Goal: Transaction & Acquisition: Purchase product/service

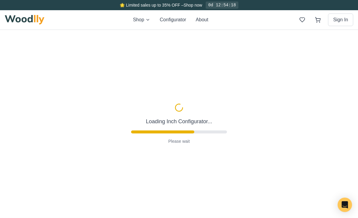
type input "63"
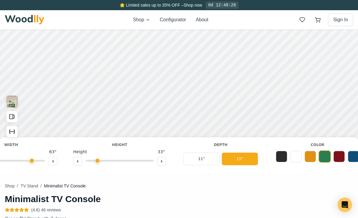
scroll to position [0, 343]
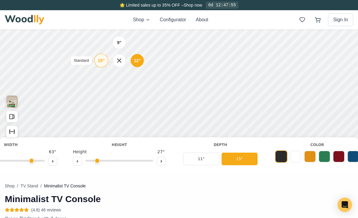
click at [123, 31] on div "15" Standard" at bounding box center [126, 26] width 14 height 14
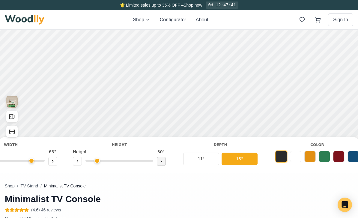
click at [142, 199] on button at bounding box center [144, 200] width 9 height 9
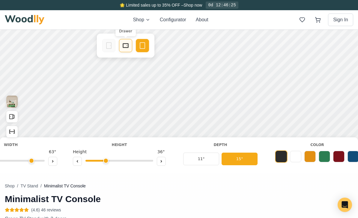
click at [107, 107] on div "Drawer" at bounding box center [103, 105] width 13 height 13
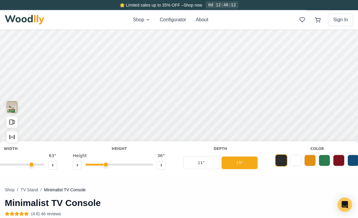
scroll to position [0, 0]
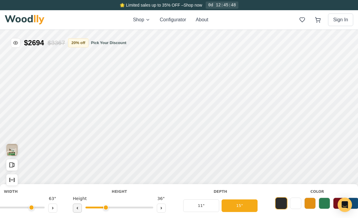
click at [257, 7] on div "15"" at bounding box center [254, 7] width 7 height 7
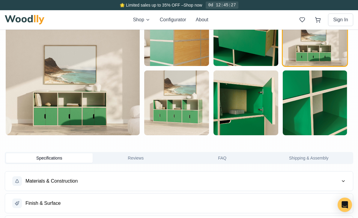
scroll to position [18, 0]
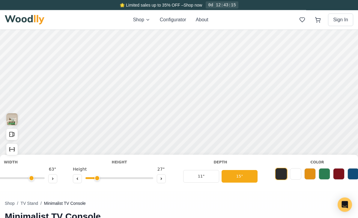
scroll to position [39, 0]
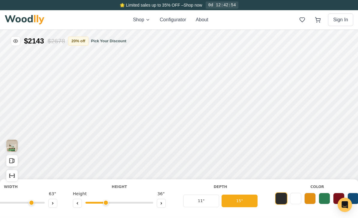
scroll to position [2, 0]
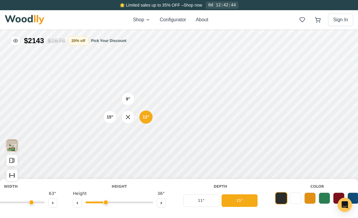
click at [321, 24] on div "9" 12" 15"" at bounding box center [340, 12] width 60 height 60
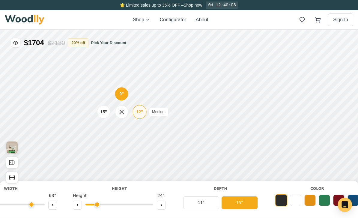
click at [114, 192] on div "12"" at bounding box center [116, 192] width 7 height 7
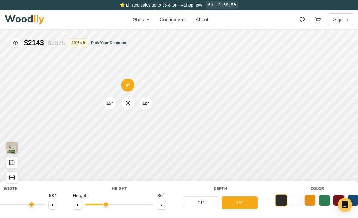
click at [130, 121] on div "9" 12" 15"" at bounding box center [128, 103] width 60 height 60
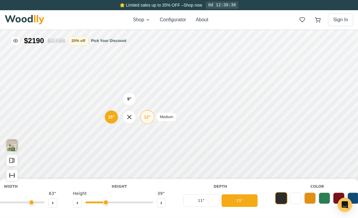
click at [201, 52] on div "12"" at bounding box center [200, 52] width 7 height 7
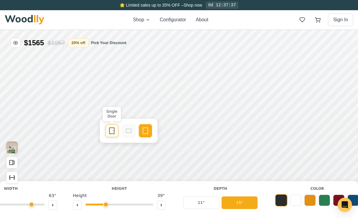
click at [345, 32] on icon at bounding box center [344, 29] width 7 height 7
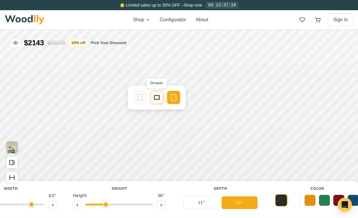
click at [163, 141] on div "Empty Space" at bounding box center [157, 136] width 13 height 13
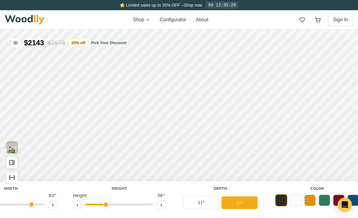
scroll to position [2, 0]
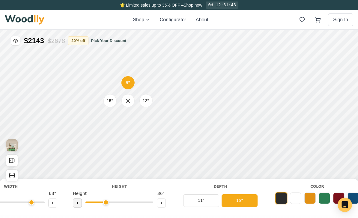
type input "2"
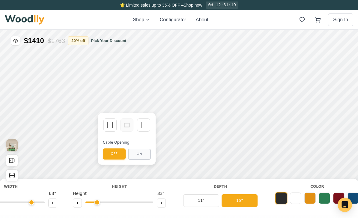
click at [160, 78] on div "Cable Opening" at bounding box center [180, 77] width 48 height 5
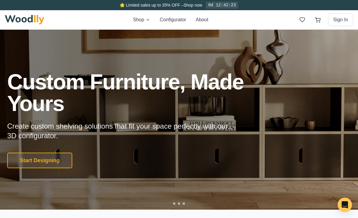
click at [46, 164] on button "Start Designing" at bounding box center [39, 160] width 65 height 16
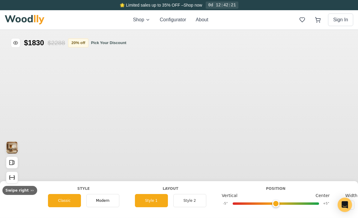
type input "56"
type input "2"
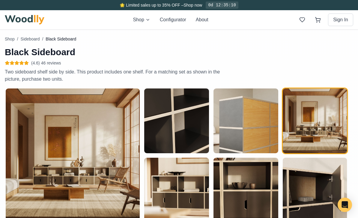
scroll to position [193, 0]
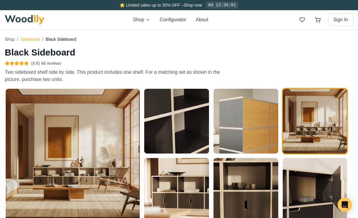
click at [32, 38] on button "Sideboard" at bounding box center [30, 39] width 19 height 6
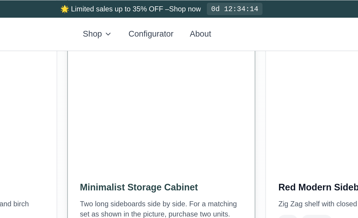
scroll to position [427, 0]
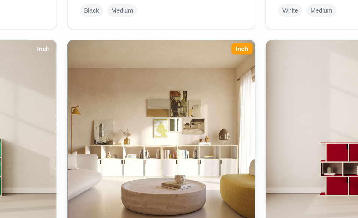
click at [121, 95] on img at bounding box center [178, 119] width 115 height 115
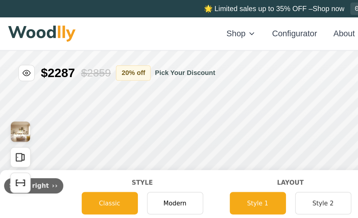
type input "72"
type input "2"
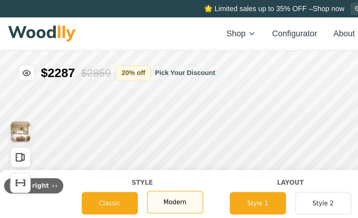
click at [104, 139] on span "Modern" at bounding box center [102, 139] width 13 height 5
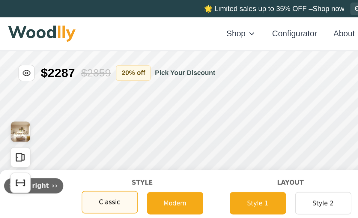
click at [69, 138] on div "Classic" at bounding box center [64, 139] width 33 height 13
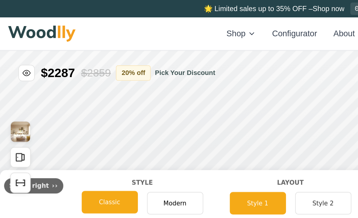
click at [189, 140] on button "Style 2" at bounding box center [189, 139] width 33 height 13
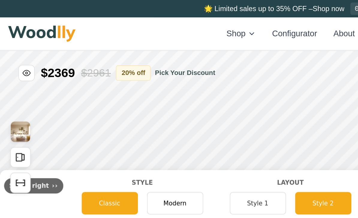
click at [157, 137] on button "Style 1" at bounding box center [151, 139] width 33 height 13
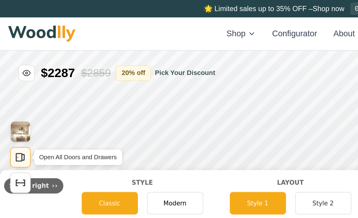
click at [14, 113] on icon "Open All Doors and Drawers" at bounding box center [12, 113] width 7 height 7
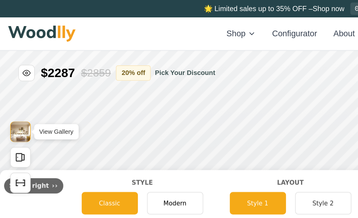
click at [10, 97] on img "View Gallery" at bounding box center [11, 98] width 11 height 12
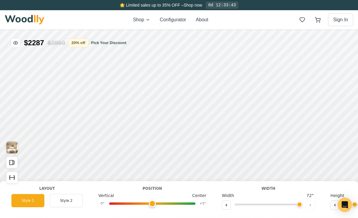
scroll to position [0, 126]
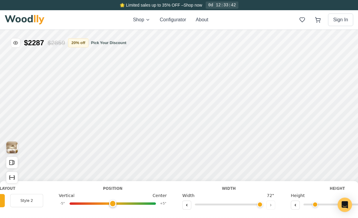
click at [187, 204] on icon at bounding box center [187, 205] width 4 height 4
click at [189, 204] on button at bounding box center [186, 204] width 9 height 9
click at [190, 205] on button at bounding box center [186, 204] width 9 height 9
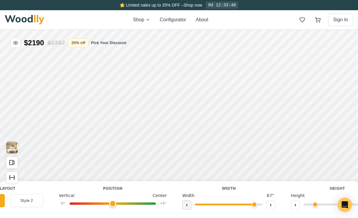
click at [190, 204] on button at bounding box center [186, 204] width 9 height 9
click at [189, 205] on button at bounding box center [186, 204] width 9 height 9
click at [188, 208] on button at bounding box center [186, 204] width 9 height 9
type input "64"
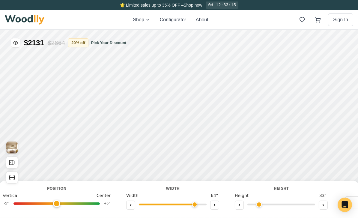
scroll to position [0, 219]
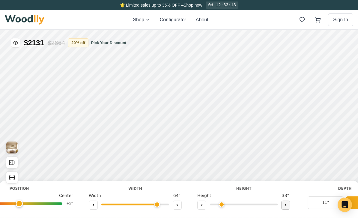
click at [287, 203] on button at bounding box center [285, 204] width 9 height 9
click at [199, 206] on button at bounding box center [201, 204] width 9 height 9
type input "2"
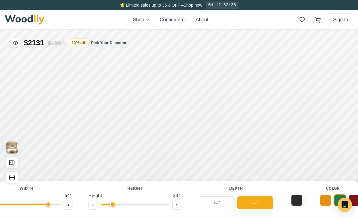
scroll to position [0, 334]
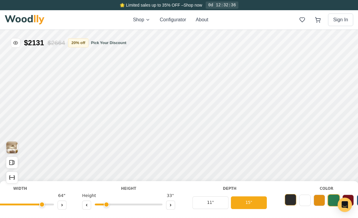
click at [287, 203] on button at bounding box center [289, 199] width 11 height 11
click at [144, 111] on div "12"" at bounding box center [143, 109] width 7 height 7
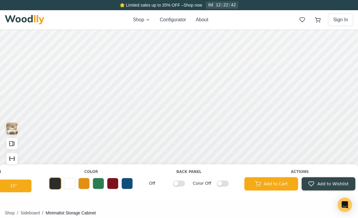
scroll to position [0, 577]
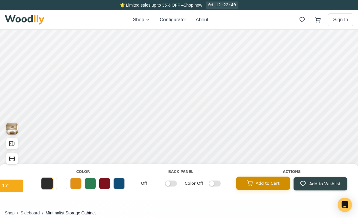
click at [267, 184] on button "Add to Cart" at bounding box center [263, 182] width 54 height 13
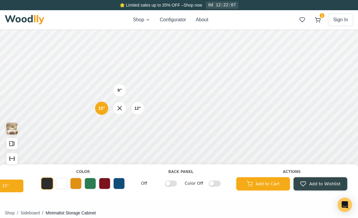
click at [135, 134] on div "9" 12" 15"" at bounding box center [120, 108] width 60 height 60
click at [314, 19] on button "1" at bounding box center [317, 19] width 11 height 11
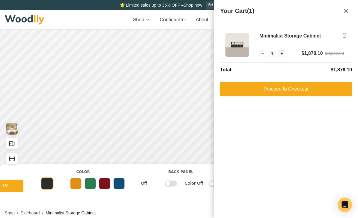
click at [310, 90] on button "Proceed to Checkout" at bounding box center [286, 89] width 132 height 14
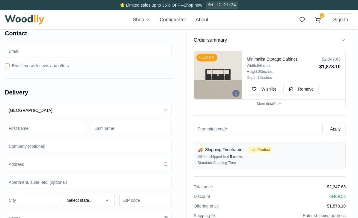
click at [108, 53] on input "email" at bounding box center [88, 51] width 167 height 13
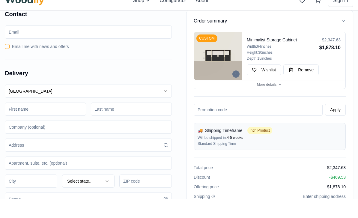
scroll to position [19, 0]
